Goal: Information Seeking & Learning: Learn about a topic

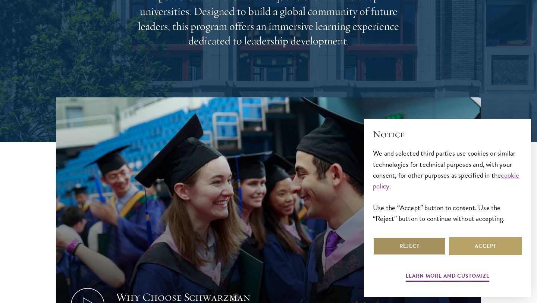
click at [413, 244] on button "Reject" at bounding box center [409, 246] width 73 height 18
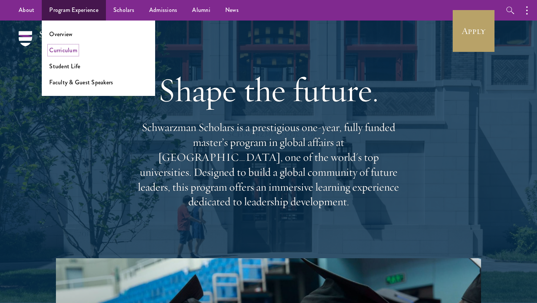
click at [67, 49] on link "Curriculum" at bounding box center [63, 50] width 28 height 9
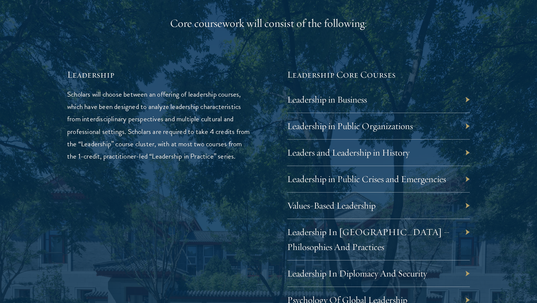
scroll to position [1221, 0]
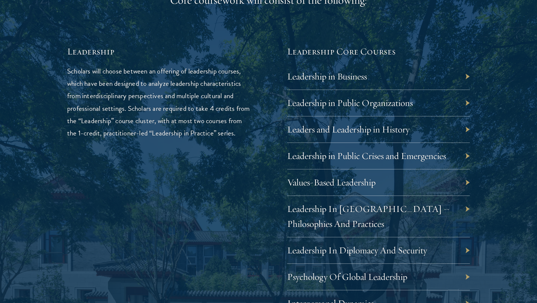
click at [380, 76] on div "Leadership in Business" at bounding box center [378, 76] width 183 height 26
click at [467, 76] on div "Leadership in Business" at bounding box center [378, 76] width 183 height 26
click at [360, 80] on link "Leadership in Business" at bounding box center [333, 76] width 80 height 12
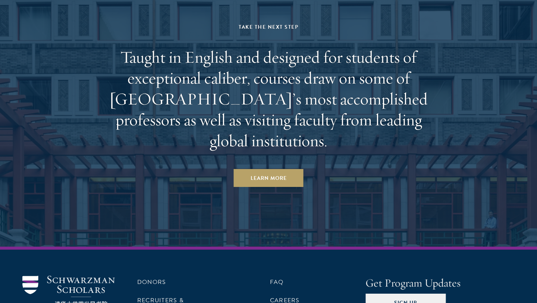
scroll to position [4451, 0]
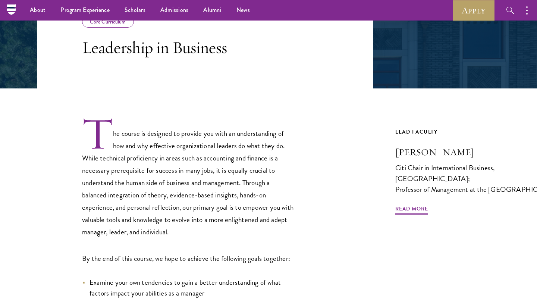
scroll to position [98, 0]
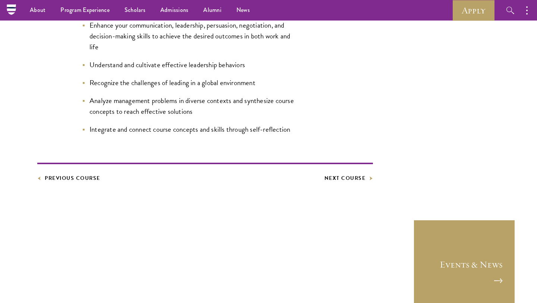
scroll to position [225, 0]
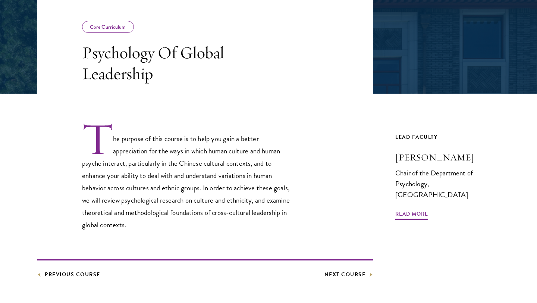
scroll to position [135, 0]
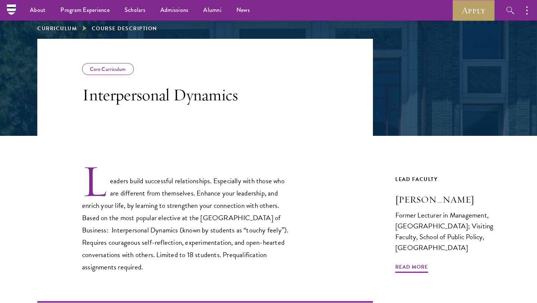
scroll to position [47, 0]
